Goal: Find contact information: Find contact information

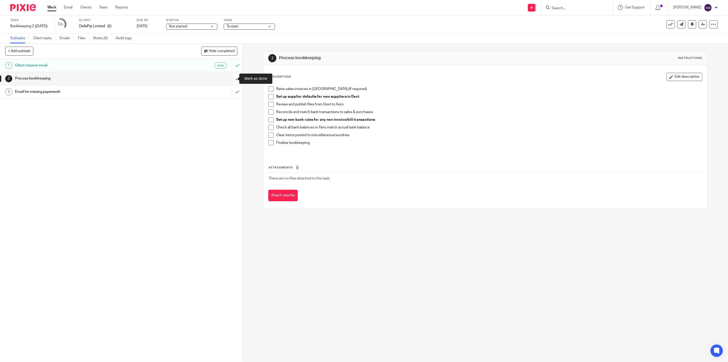
click at [232, 78] on input "submit" at bounding box center [121, 78] width 243 height 13
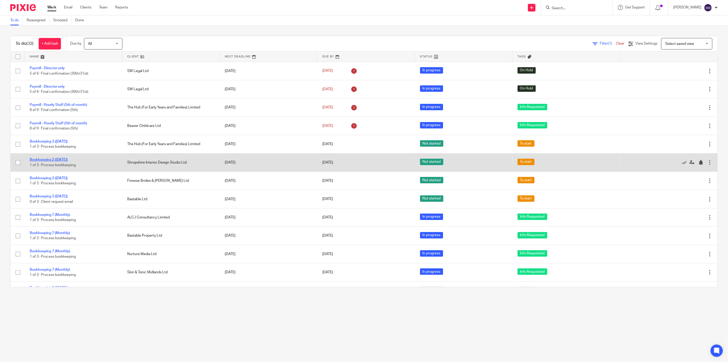
drag, startPoint x: 56, startPoint y: 162, endPoint x: 54, endPoint y: 160, distance: 3.0
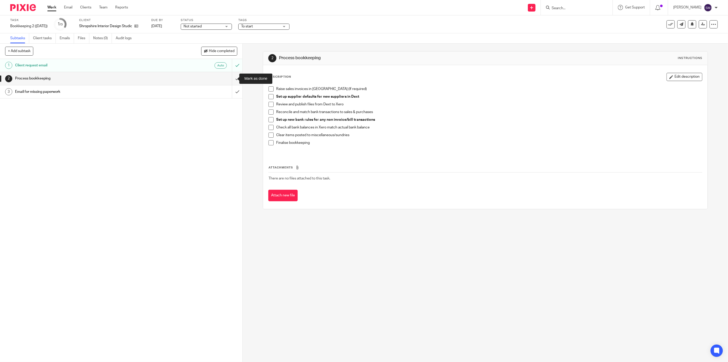
click at [230, 80] on input "submit" at bounding box center [121, 78] width 243 height 13
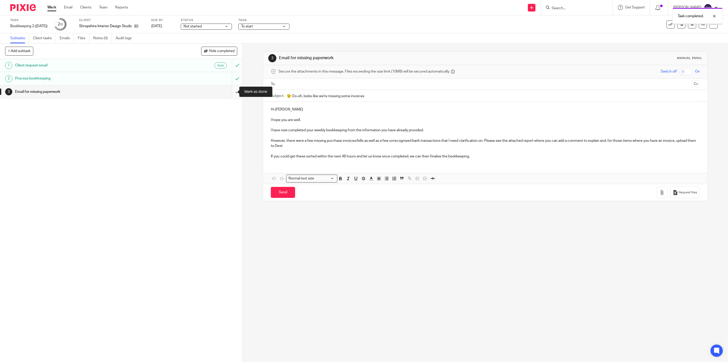
click at [232, 92] on input "submit" at bounding box center [121, 91] width 243 height 13
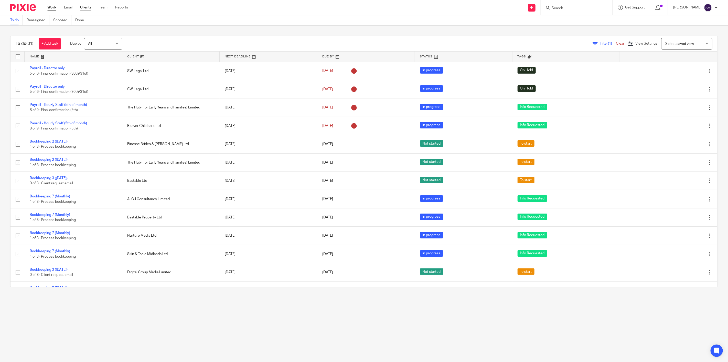
click at [89, 8] on link "Clients" at bounding box center [85, 7] width 11 height 5
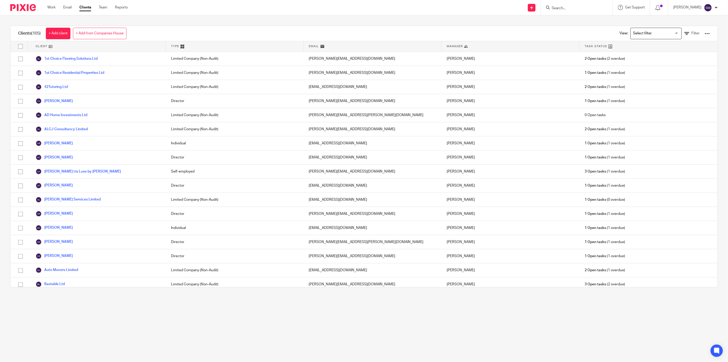
click at [567, 8] on input "Search" at bounding box center [574, 8] width 46 height 5
type input "digital"
click at [564, 28] on link at bounding box center [609, 24] width 119 height 16
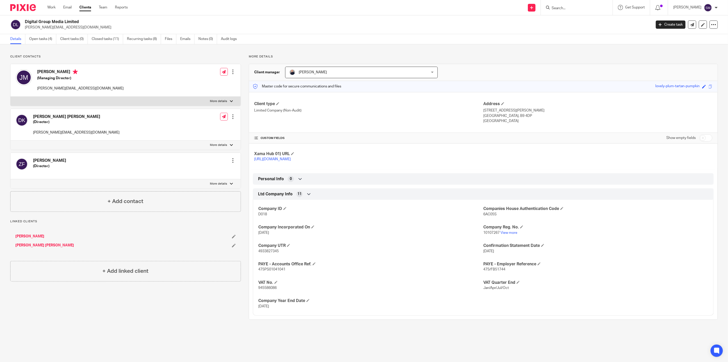
click at [45, 132] on p "danny@digitalgroupmedia.com" at bounding box center [76, 132] width 87 height 5
click at [42, 133] on p "danny@digitalgroupmedia.com" at bounding box center [76, 132] width 87 height 5
drag, startPoint x: 33, startPoint y: 132, endPoint x: 96, endPoint y: 137, distance: 63.7
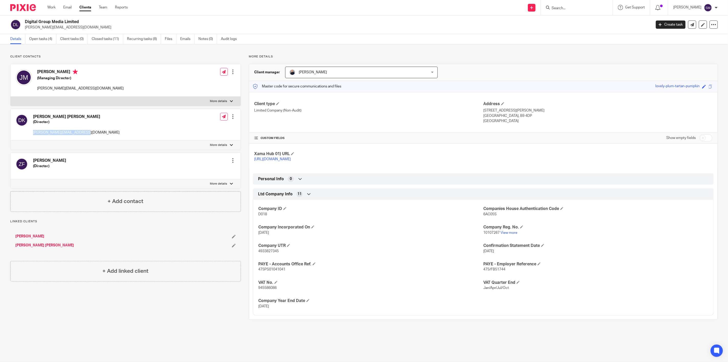
click at [96, 137] on div "Daniel Michael Kemp (Director) danny@digitalgroupmedia.com Edit contact Create …" at bounding box center [125, 124] width 230 height 31
copy p "danny@digitalgroupmedia.com"
drag, startPoint x: 37, startPoint y: 88, endPoint x: 76, endPoint y: 89, distance: 38.7
click at [76, 89] on p "james@digitalgroupmedia.com" at bounding box center [80, 88] width 87 height 5
drag, startPoint x: 92, startPoint y: 89, endPoint x: 35, endPoint y: 90, distance: 56.9
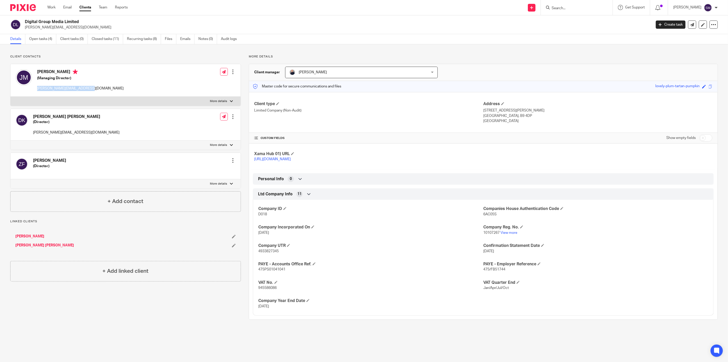
click at [35, 90] on div "James Stephen Middleditch (Managing Director) james@digitalgroupmedia.com" at bounding box center [70, 80] width 108 height 27
copy p "james@digitalgroupmedia.com"
click at [48, 8] on link "Work" at bounding box center [51, 7] width 8 height 5
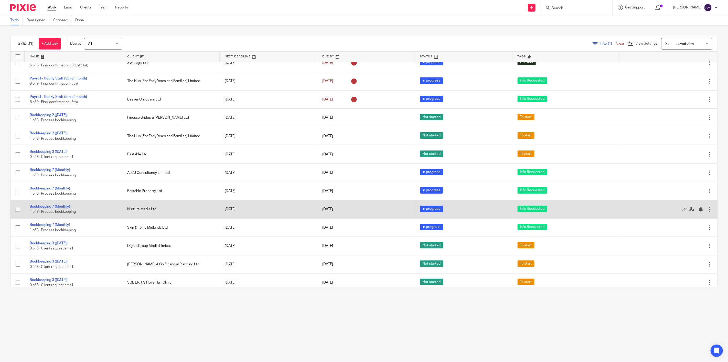
scroll to position [28, 0]
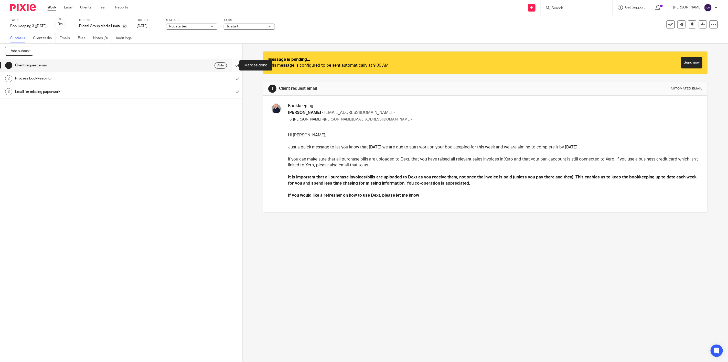
click at [232, 67] on input "submit" at bounding box center [121, 65] width 243 height 13
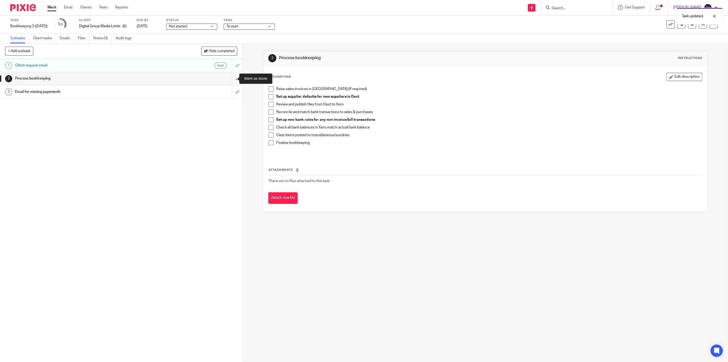
click at [232, 79] on input "submit" at bounding box center [121, 78] width 243 height 13
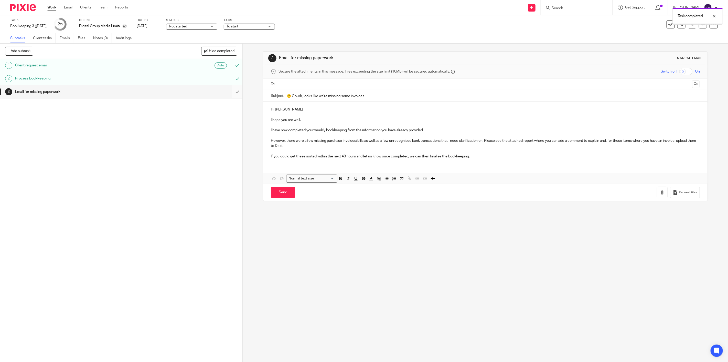
click at [231, 91] on input "submit" at bounding box center [121, 91] width 243 height 13
